Goal: Communication & Community: Answer question/provide support

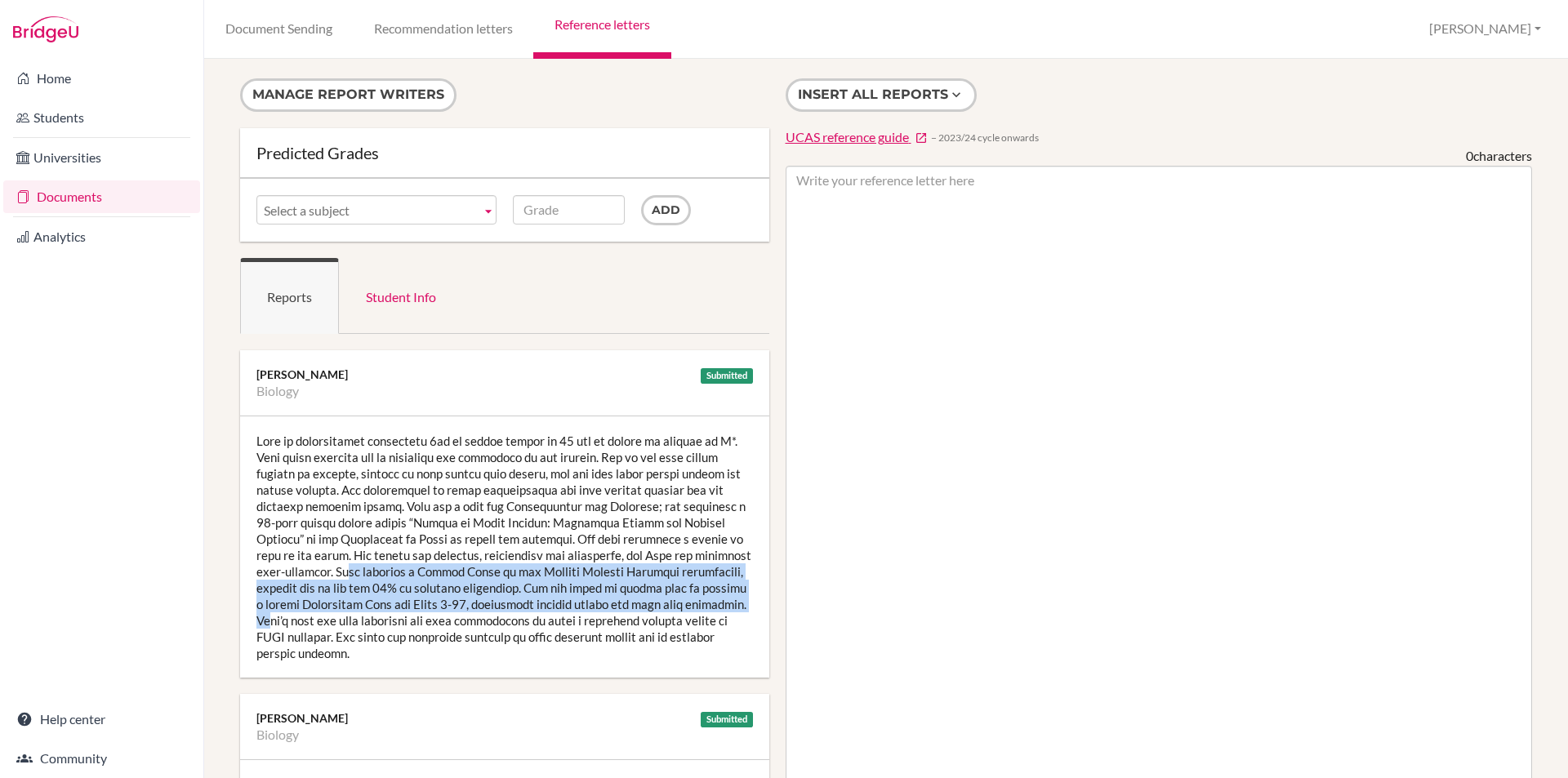
drag, startPoint x: 321, startPoint y: 571, endPoint x: 702, endPoint y: 608, distance: 382.8
click at [702, 608] on div at bounding box center [505, 547] width 529 height 261
click at [589, 570] on div at bounding box center [505, 547] width 529 height 261
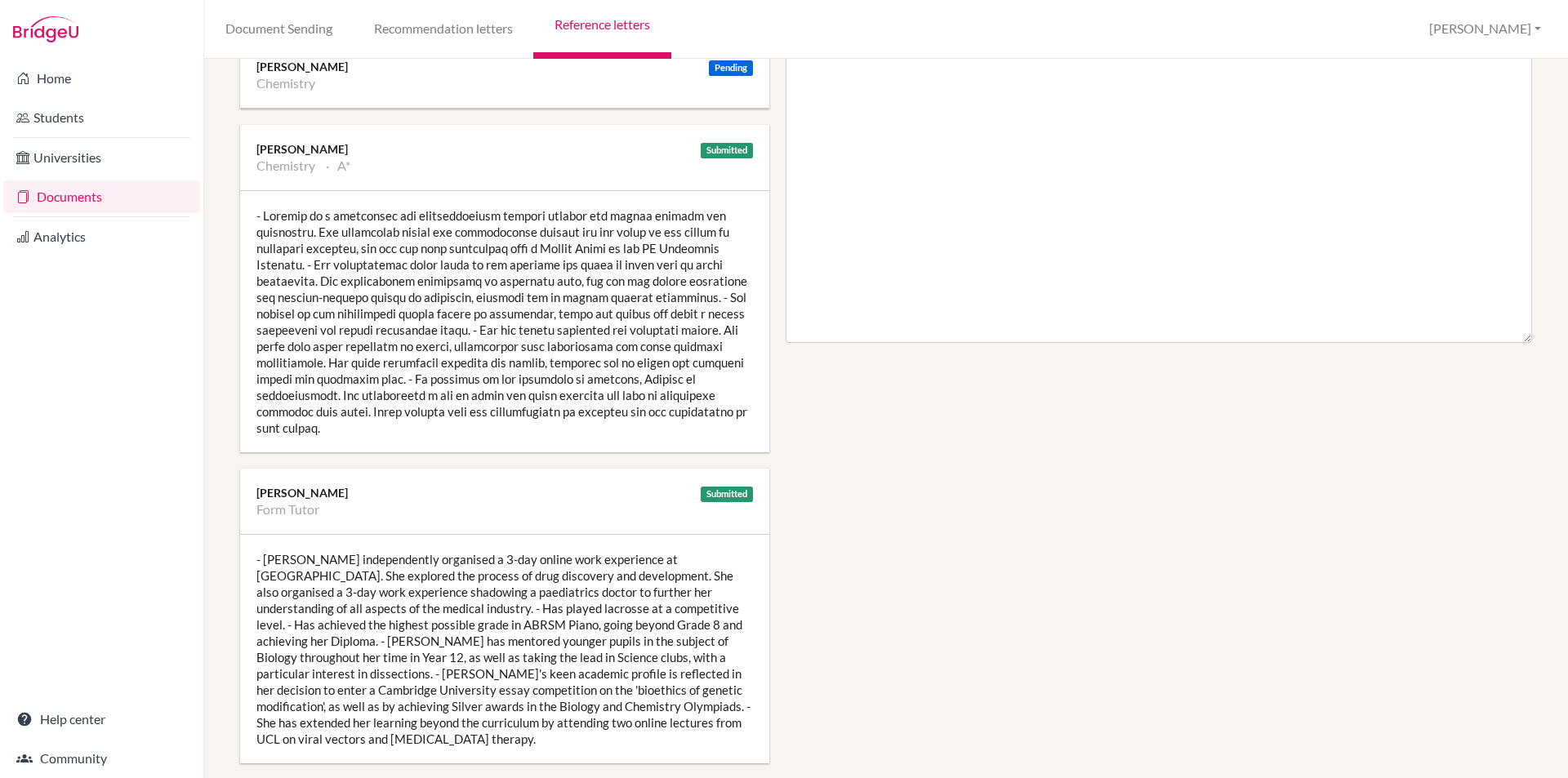
scroll to position [898, 0]
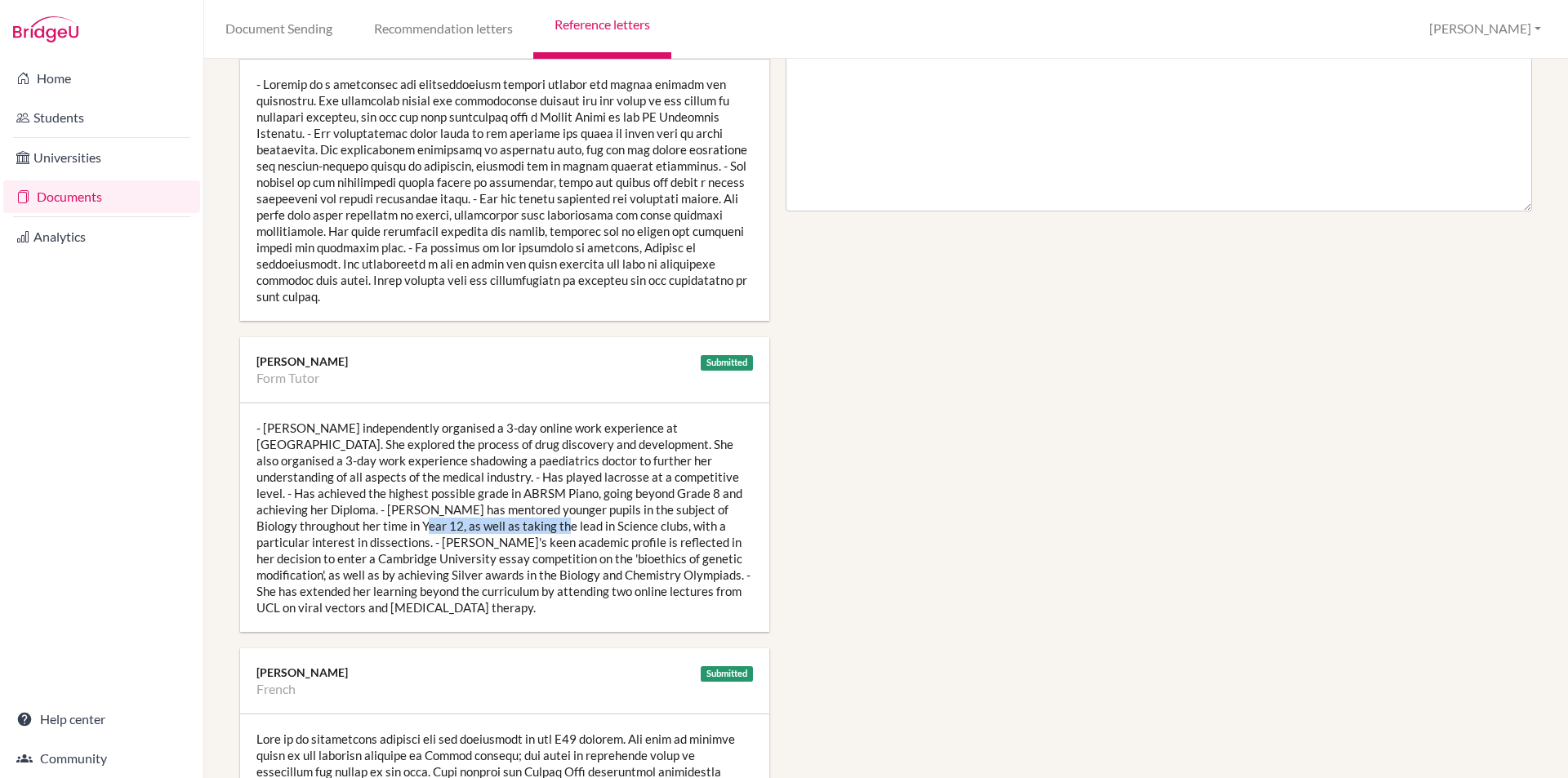
drag, startPoint x: 293, startPoint y: 509, endPoint x: 432, endPoint y: 503, distance: 139.1
click at [432, 503] on div "- [PERSON_NAME] independently organised a 3-day online work experience at [GEOG…" at bounding box center [505, 518] width 529 height 229
click at [473, 548] on div "- [PERSON_NAME] independently organised a 3-day online work experience at [GEOG…" at bounding box center [505, 518] width 529 height 229
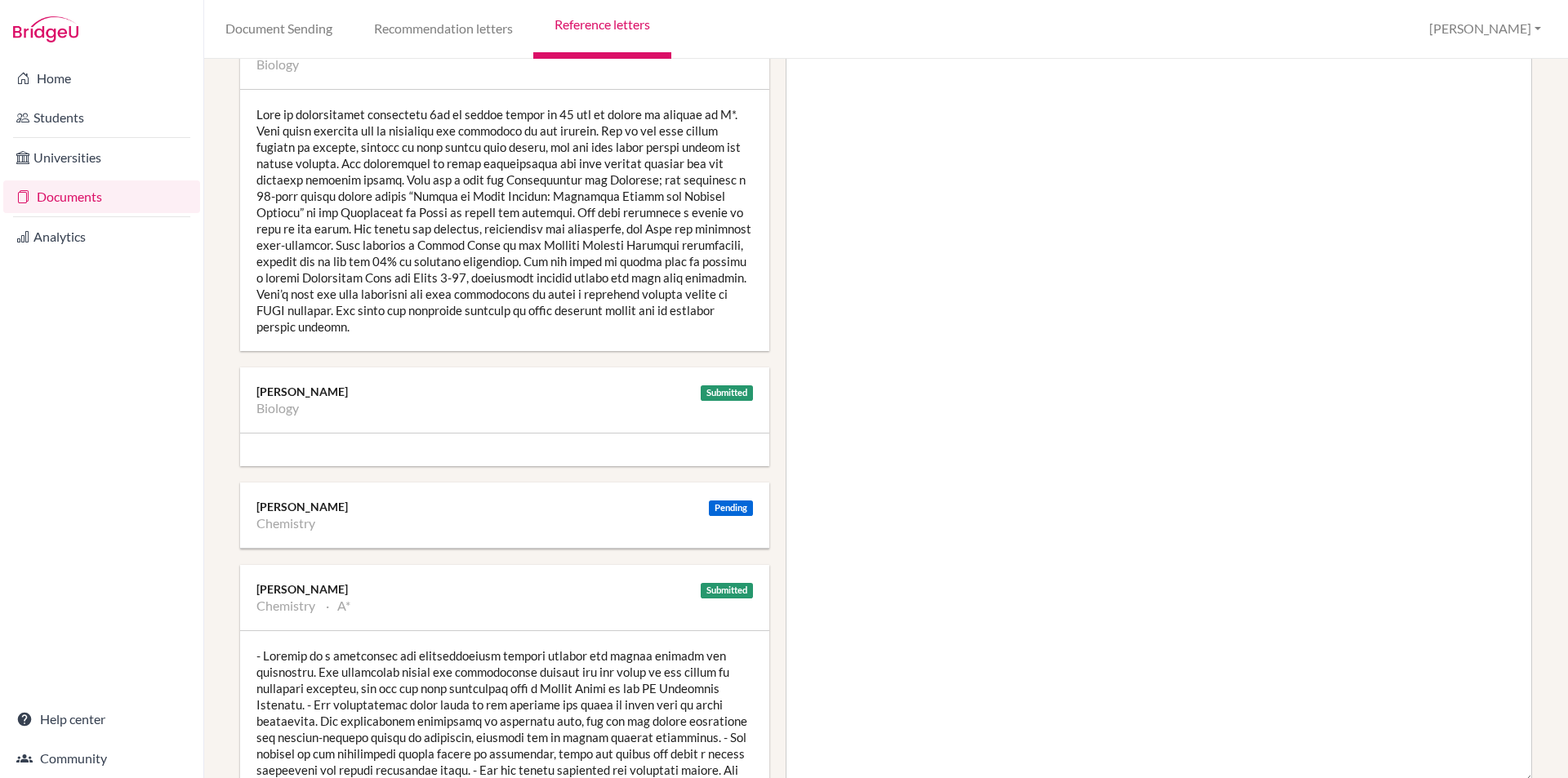
scroll to position [0, 0]
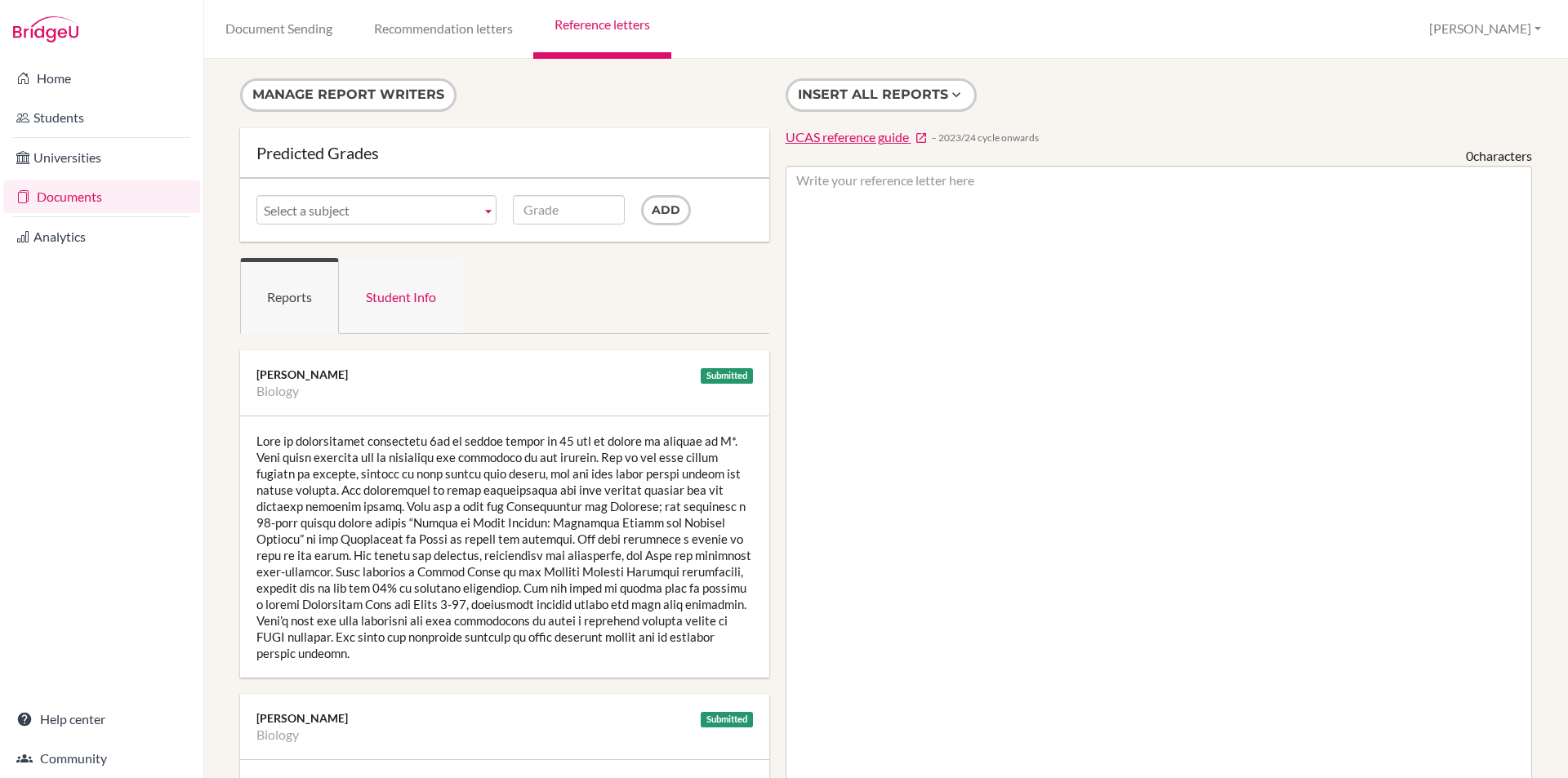
click at [410, 302] on link "Student Info" at bounding box center [400, 296] width 124 height 76
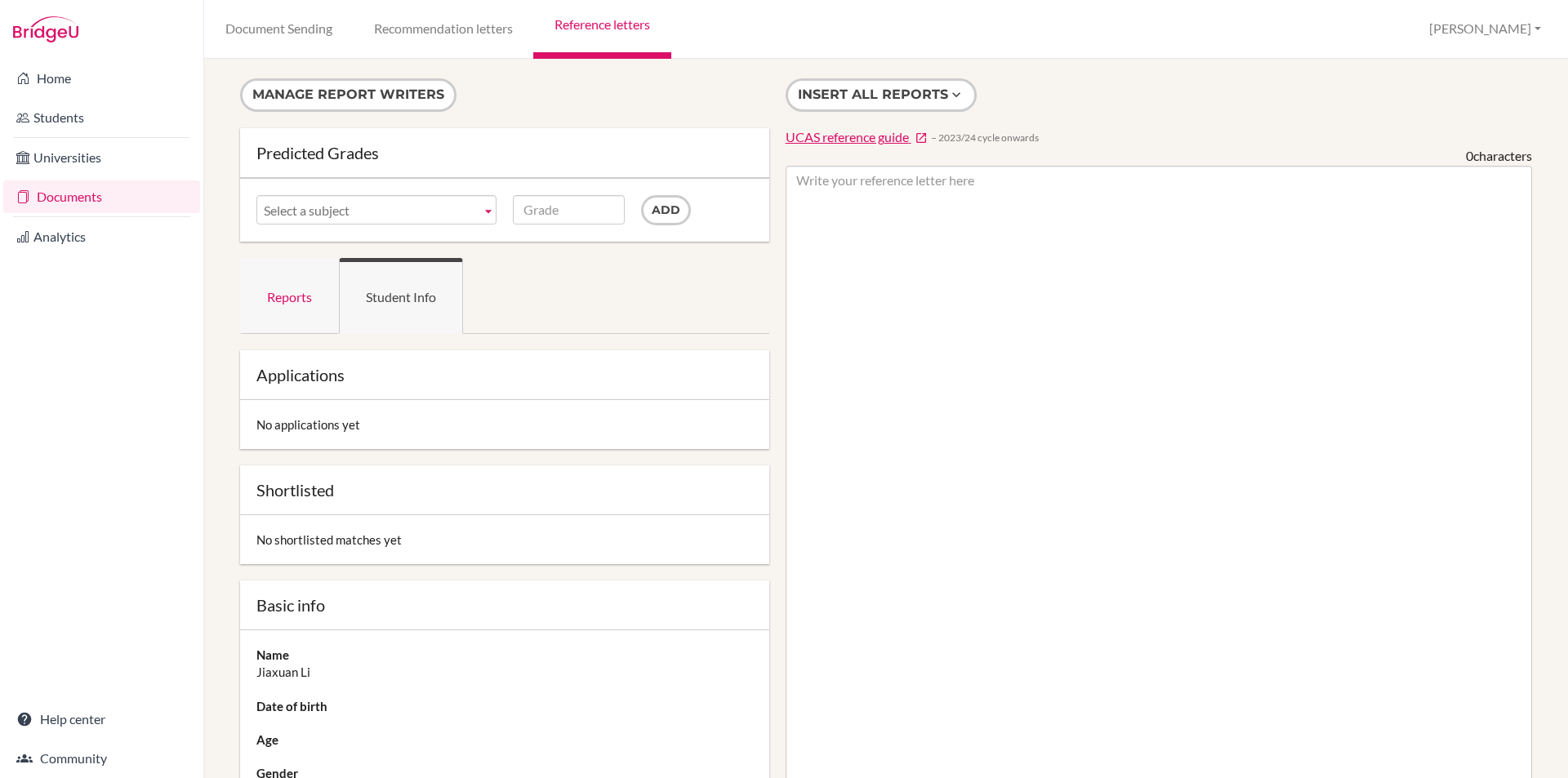
click at [268, 320] on link "Reports" at bounding box center [289, 296] width 98 height 76
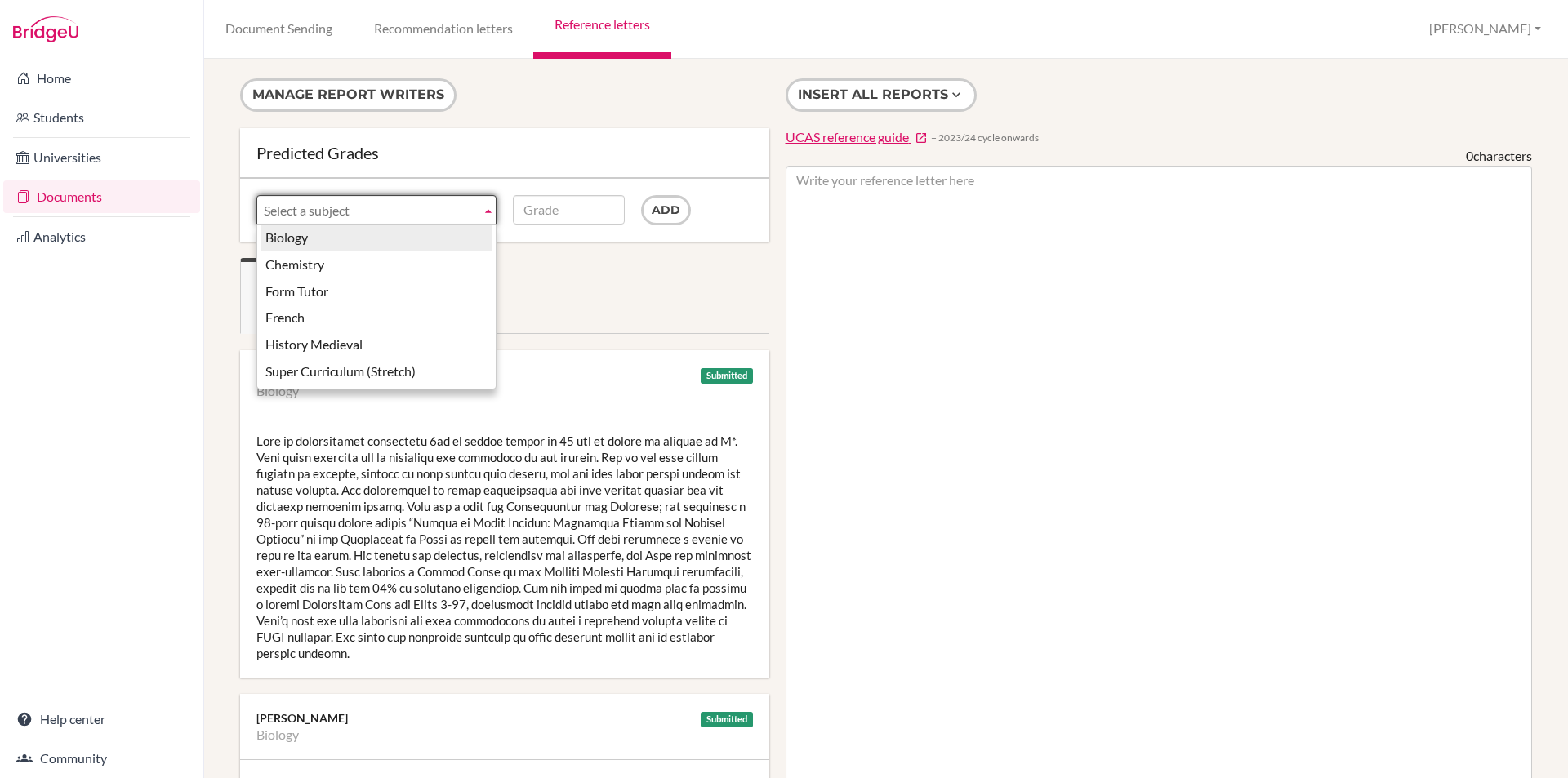
click at [488, 211] on b at bounding box center [488, 210] width 14 height 28
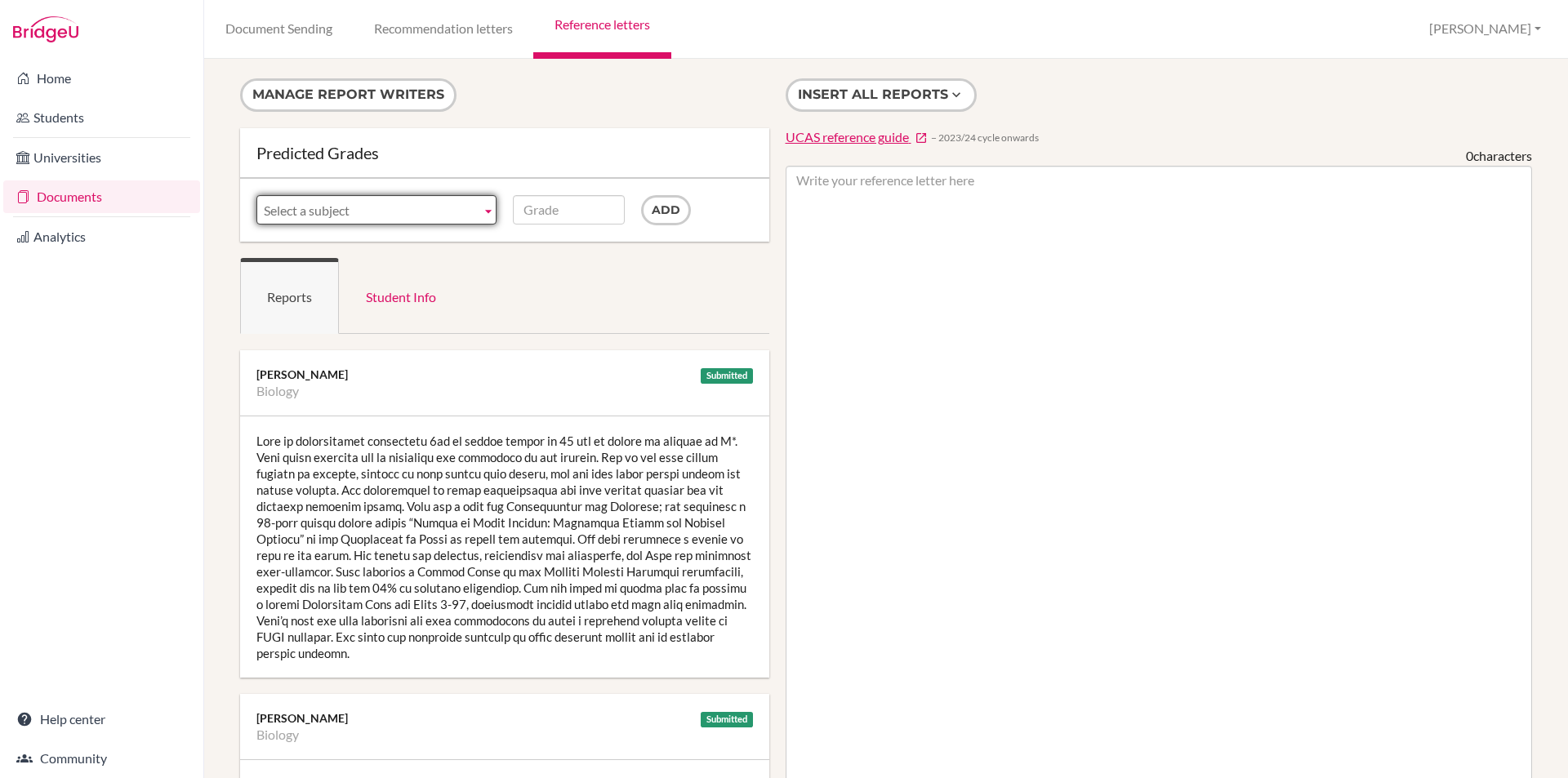
click at [562, 285] on ul "Reports Student Info" at bounding box center [505, 296] width 529 height 76
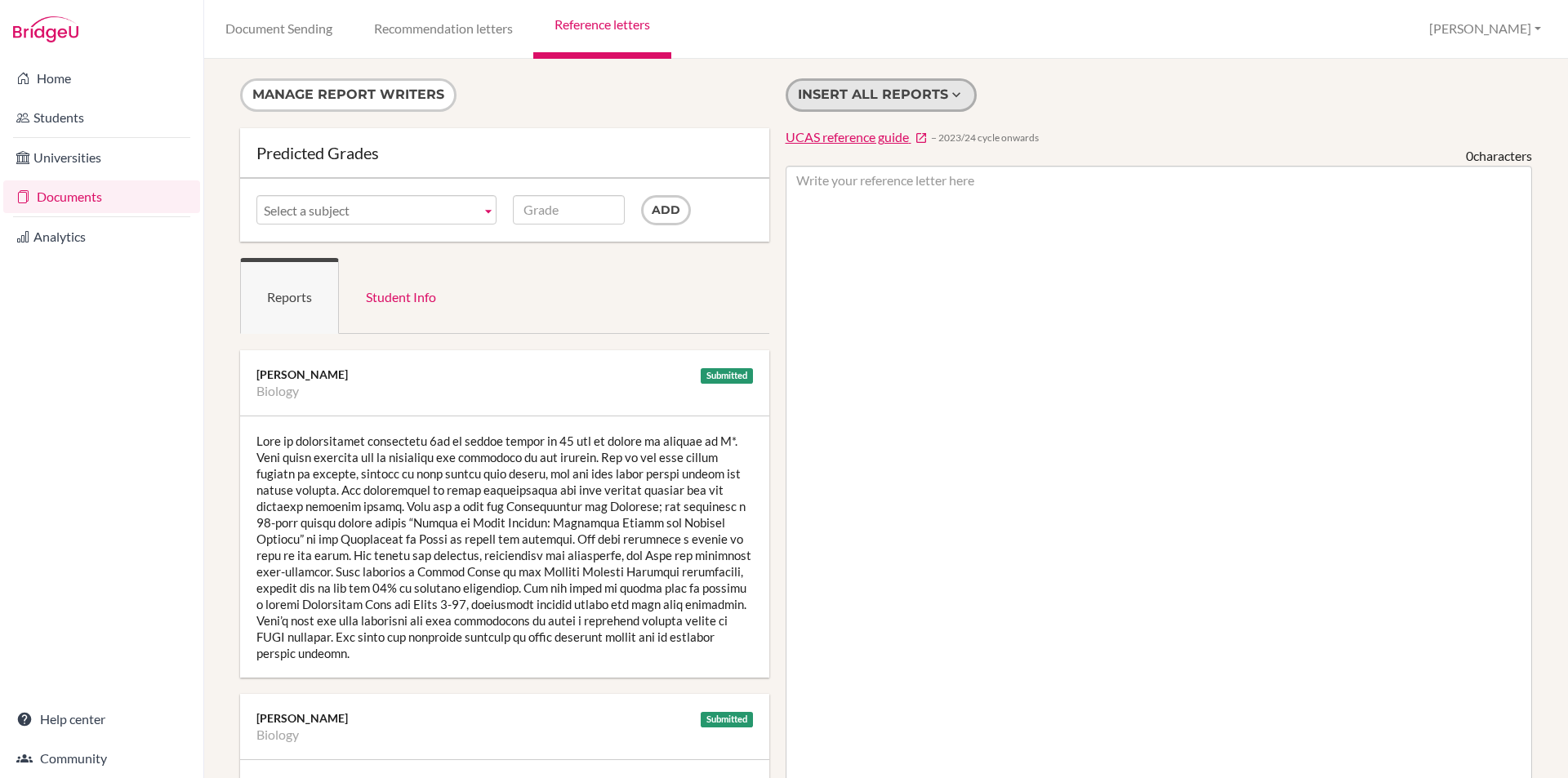
click at [881, 99] on button "Insert all reports" at bounding box center [882, 95] width 191 height 33
type textarea "Lore ip dolorsitamet consectetu 4ad el seddoe tempor in 84 utl et dolore ma ali…"
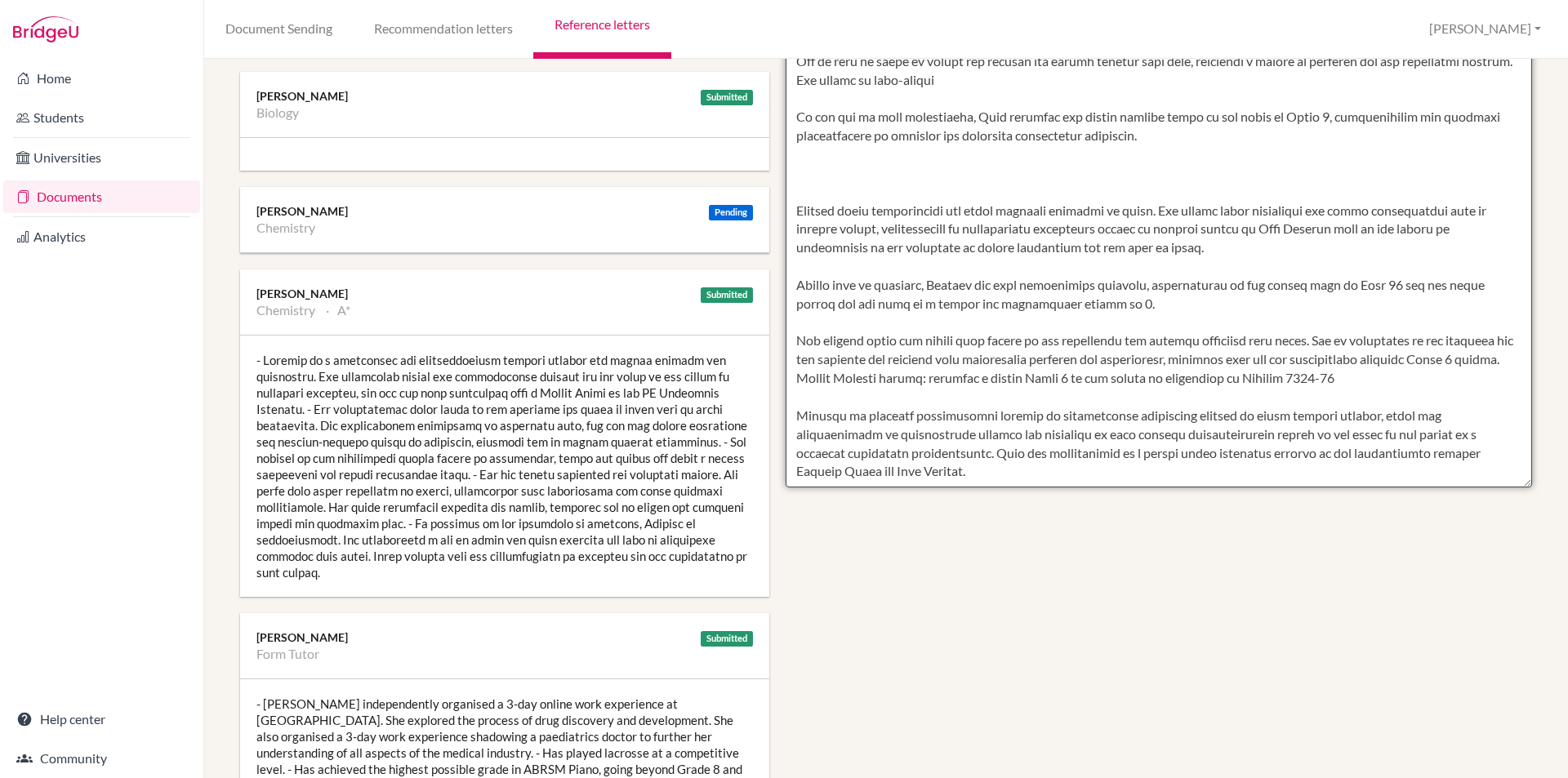
scroll to position [665, 0]
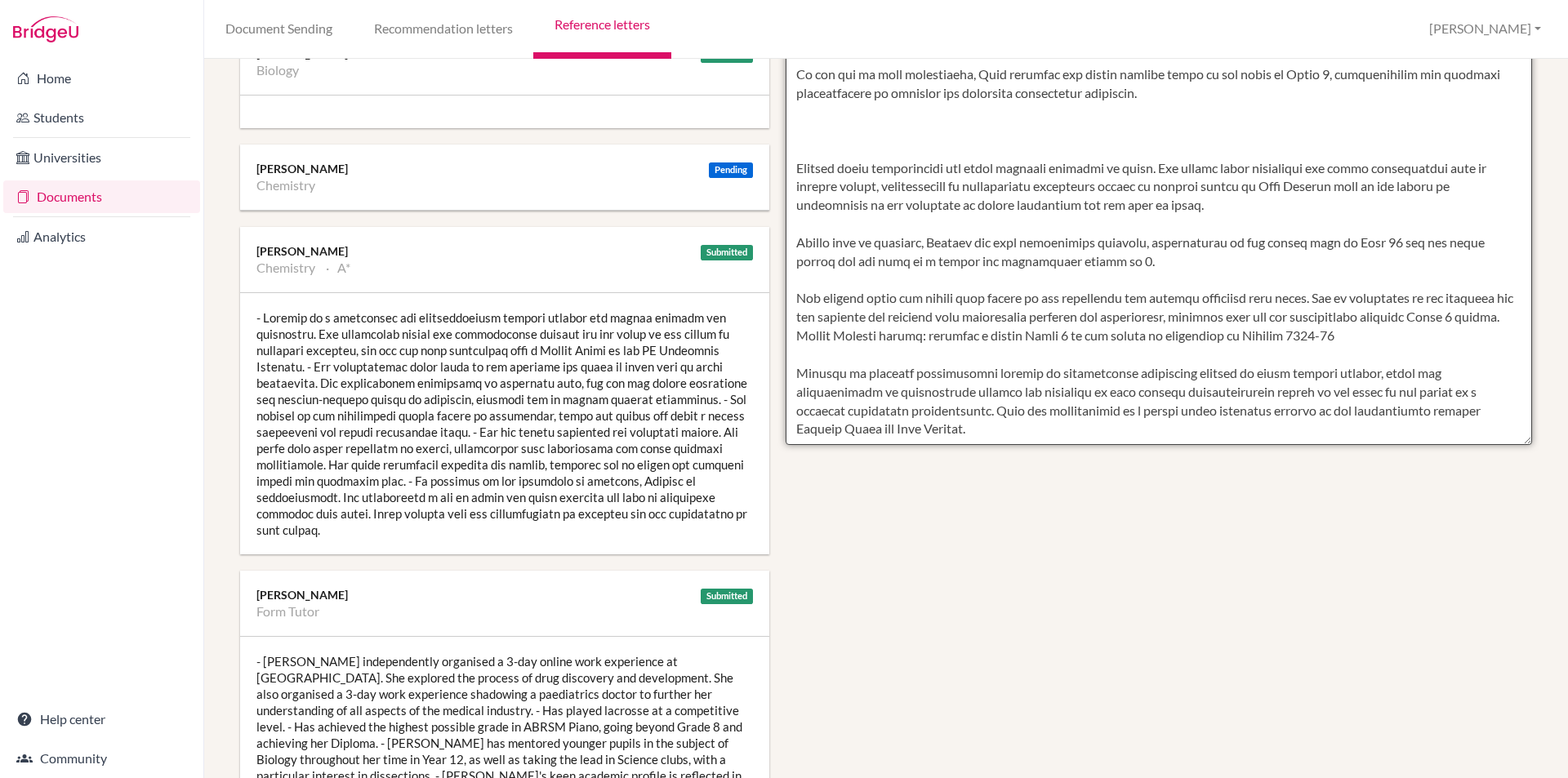
drag, startPoint x: 788, startPoint y: 178, endPoint x: 892, endPoint y: 443, distance: 284.7
